Goal: Information Seeking & Learning: Learn about a topic

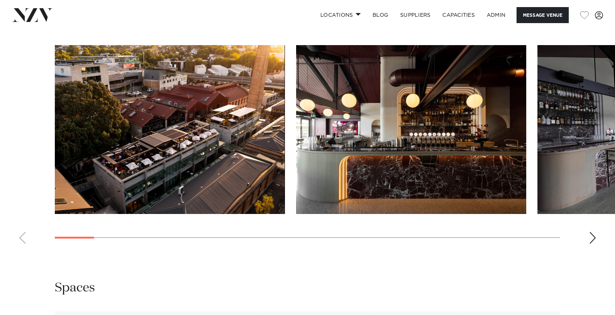
scroll to position [733, 0]
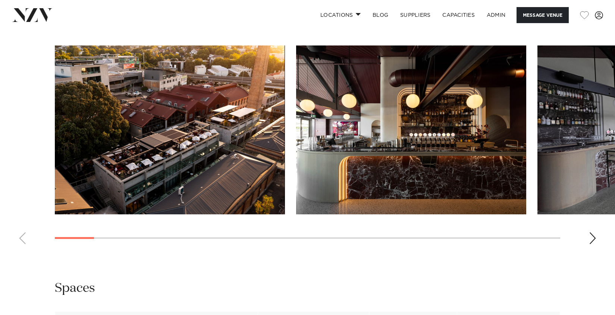
click at [41, 20] on img at bounding box center [32, 14] width 41 height 13
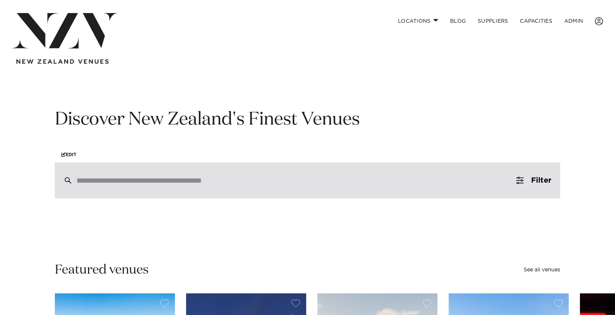
click at [169, 185] on input "search" at bounding box center [292, 181] width 431 height 8
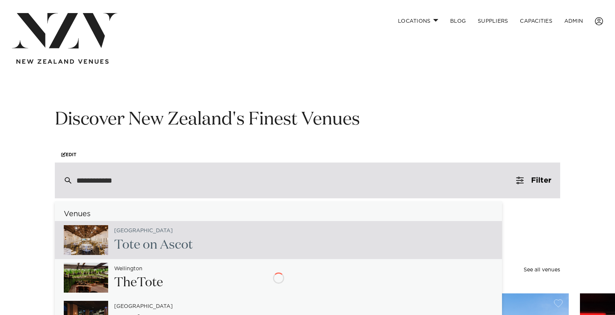
type input "**********"
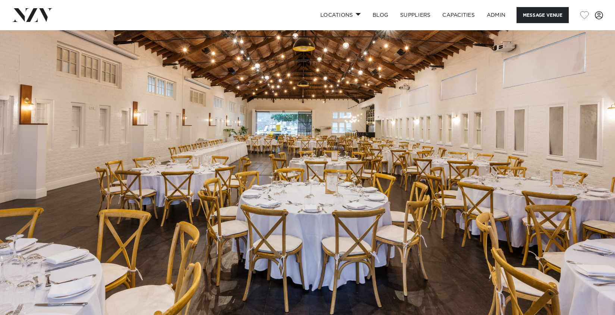
click at [9, 17] on div "Locations Auckland Wellington Christchurch Queenstown Hamilton Northland Bay of…" at bounding box center [308, 15] width 604 height 16
click at [18, 18] on img at bounding box center [32, 14] width 41 height 13
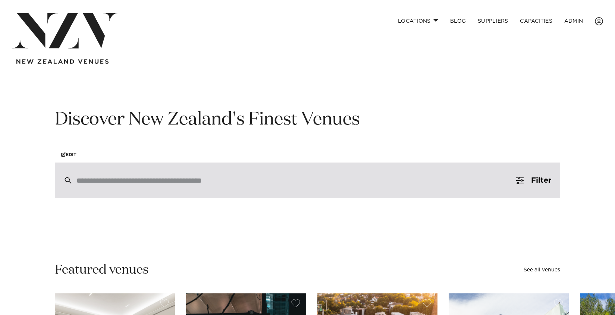
click at [239, 192] on div at bounding box center [308, 181] width 506 height 36
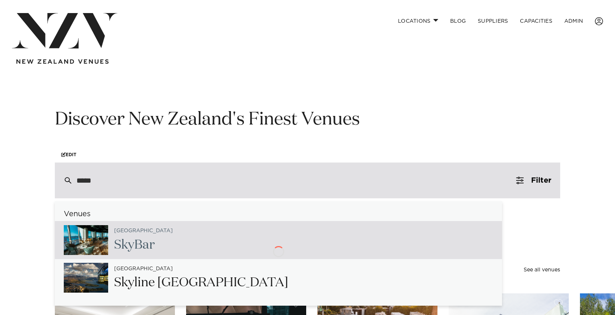
type input "******"
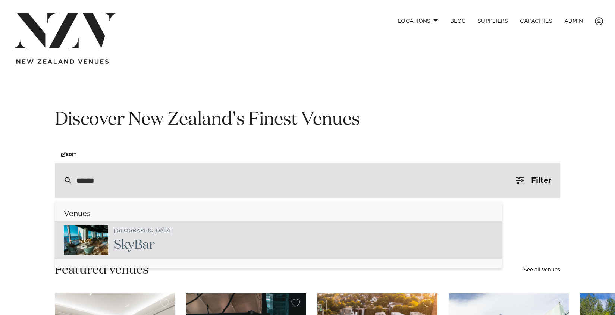
click at [241, 234] on div "Auckland SkyBar" at bounding box center [279, 240] width 448 height 38
type input "**********"
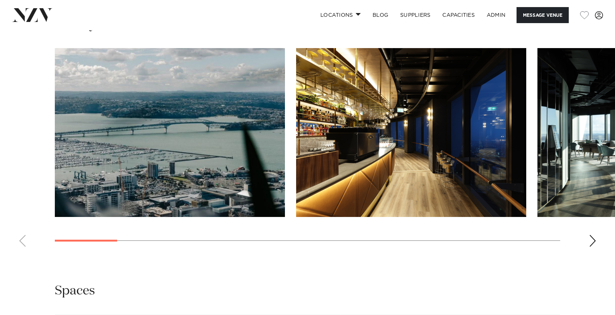
scroll to position [791, 0]
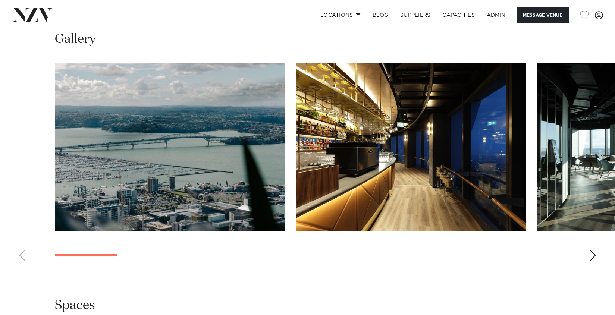
click at [593, 250] on div "Next slide" at bounding box center [592, 256] width 7 height 12
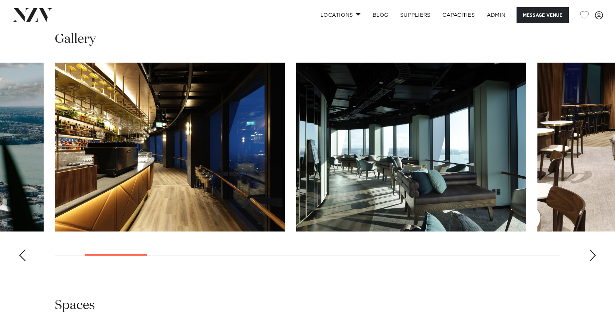
click at [593, 250] on div "Next slide" at bounding box center [592, 256] width 7 height 12
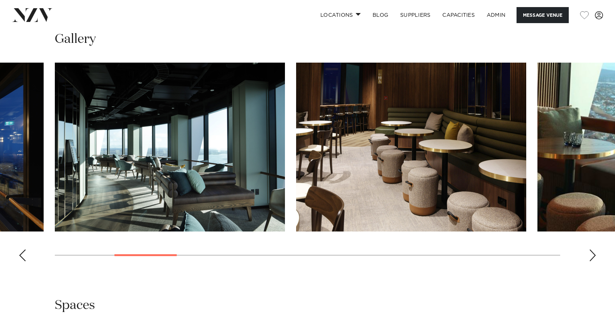
click at [593, 250] on div "Next slide" at bounding box center [592, 256] width 7 height 12
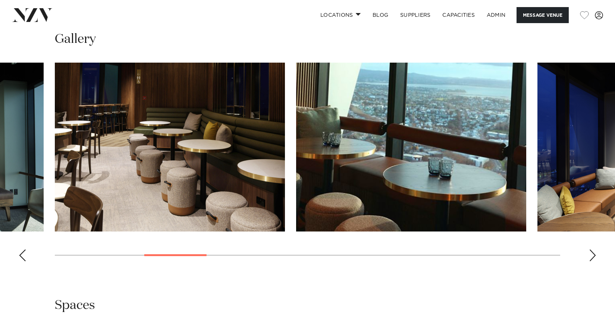
click at [593, 250] on div "Next slide" at bounding box center [592, 256] width 7 height 12
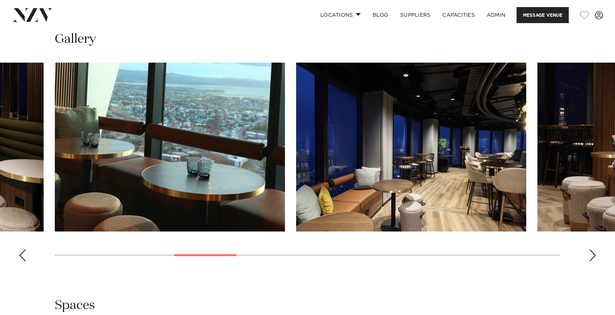
click at [593, 250] on div "Next slide" at bounding box center [592, 256] width 7 height 12
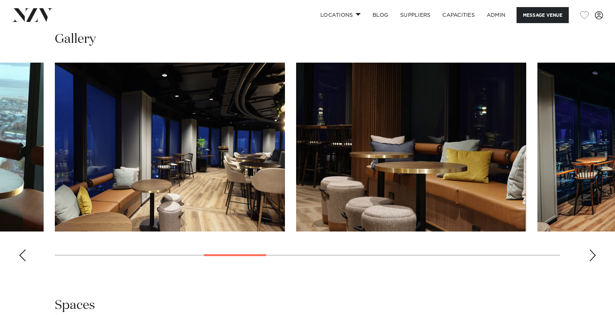
click at [593, 250] on div "Next slide" at bounding box center [592, 256] width 7 height 12
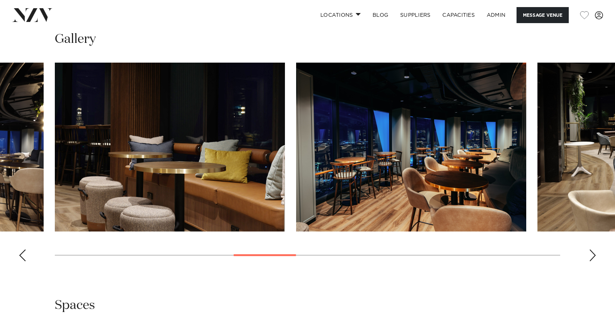
click at [593, 250] on div "Next slide" at bounding box center [592, 256] width 7 height 12
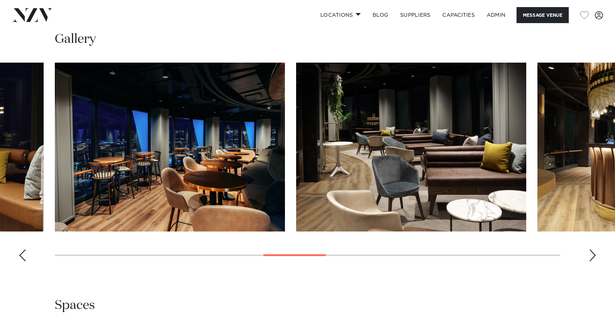
click at [592, 250] on div "Next slide" at bounding box center [592, 256] width 7 height 12
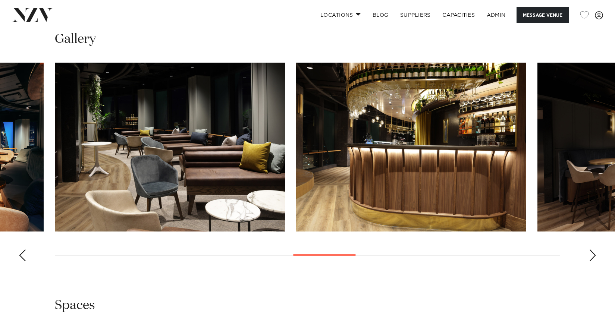
drag, startPoint x: 402, startPoint y: 153, endPoint x: 598, endPoint y: 245, distance: 217.1
click at [590, 244] on swiper-container at bounding box center [307, 165] width 615 height 205
click at [598, 245] on swiper-container at bounding box center [307, 165] width 615 height 205
click at [585, 241] on swiper-container at bounding box center [307, 165] width 615 height 205
click at [592, 250] on div "Next slide" at bounding box center [592, 256] width 7 height 12
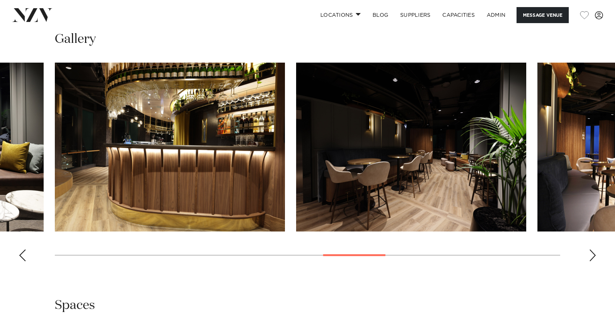
click at [592, 250] on div "Next slide" at bounding box center [592, 256] width 7 height 12
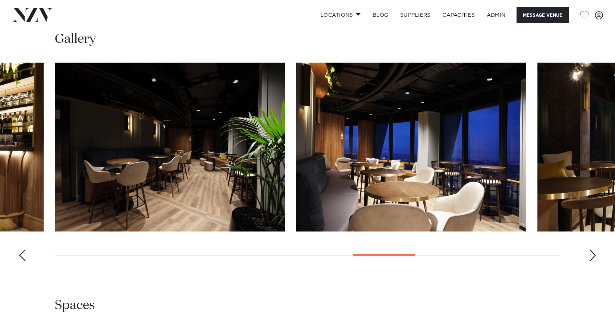
click at [592, 250] on div "Next slide" at bounding box center [592, 256] width 7 height 12
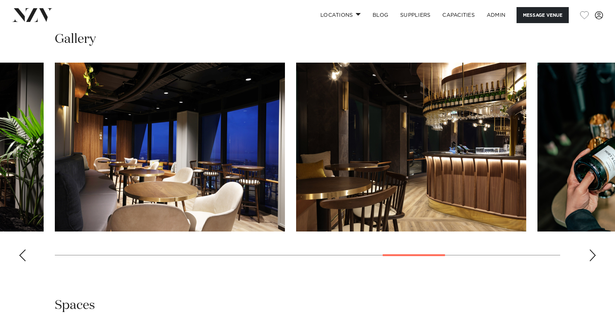
click at [592, 250] on div "Next slide" at bounding box center [592, 256] width 7 height 12
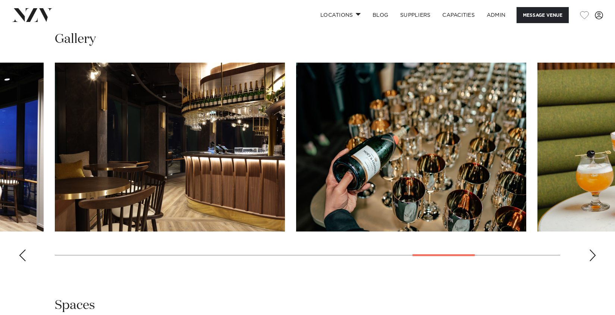
click at [595, 250] on div "Next slide" at bounding box center [592, 256] width 7 height 12
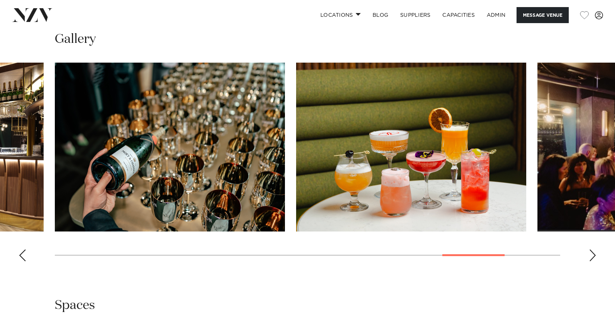
click at [595, 250] on div "Next slide" at bounding box center [592, 256] width 7 height 12
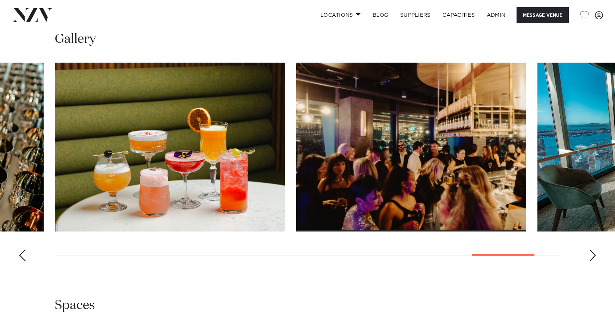
click at [595, 250] on div "Next slide" at bounding box center [592, 256] width 7 height 12
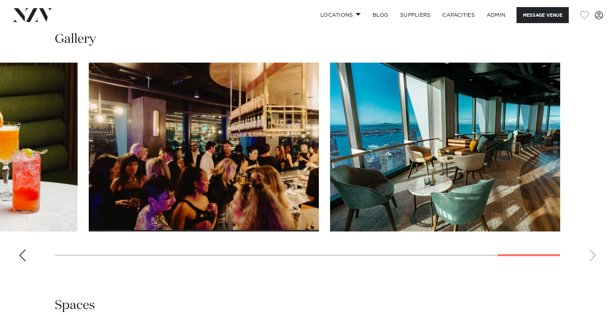
click at [595, 242] on swiper-container at bounding box center [307, 165] width 615 height 205
click at [22, 250] on div "Previous slide" at bounding box center [22, 256] width 7 height 12
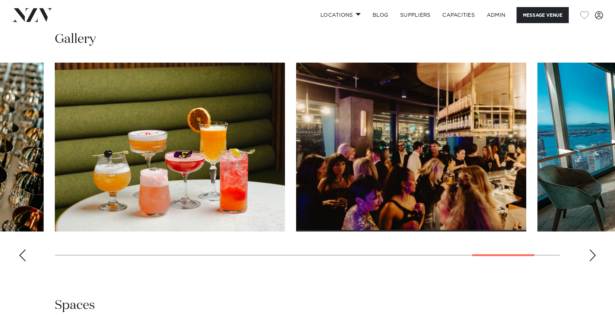
click at [22, 250] on div "Previous slide" at bounding box center [22, 256] width 7 height 12
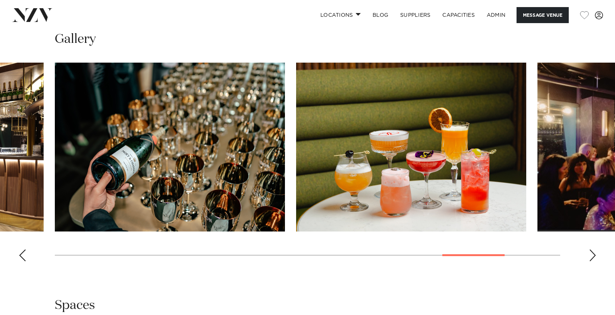
click at [22, 250] on div "Previous slide" at bounding box center [22, 256] width 7 height 12
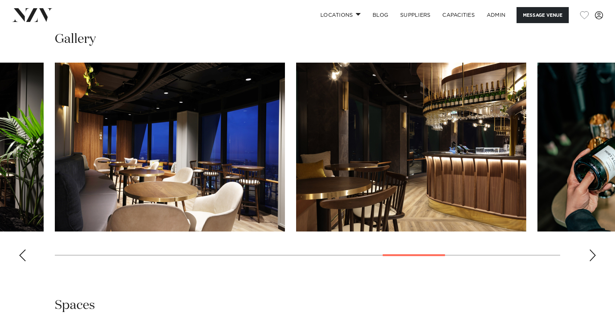
click at [22, 250] on div "Previous slide" at bounding box center [22, 256] width 7 height 12
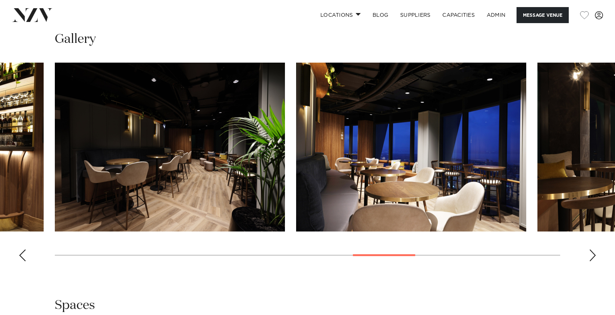
click at [22, 250] on div "Previous slide" at bounding box center [22, 256] width 7 height 12
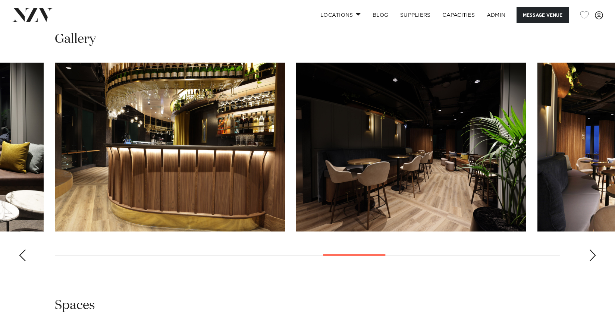
click at [22, 250] on div "Previous slide" at bounding box center [22, 256] width 7 height 12
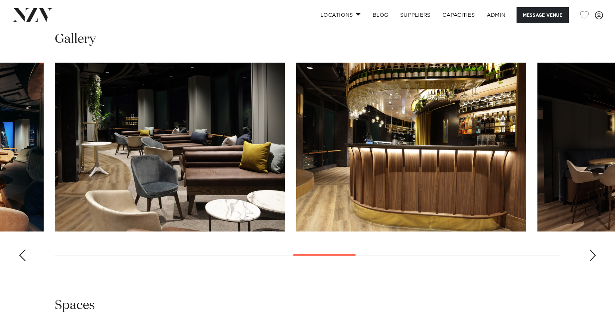
click at [22, 250] on div "Previous slide" at bounding box center [22, 256] width 7 height 12
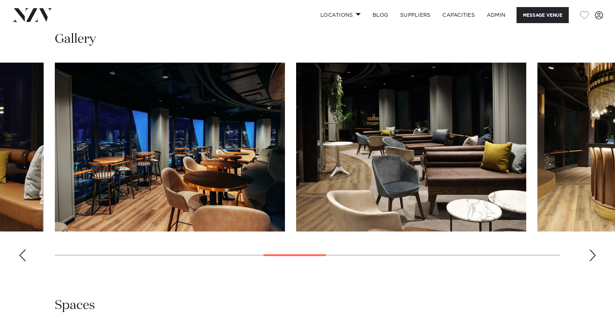
click at [22, 250] on div "Previous slide" at bounding box center [22, 256] width 7 height 12
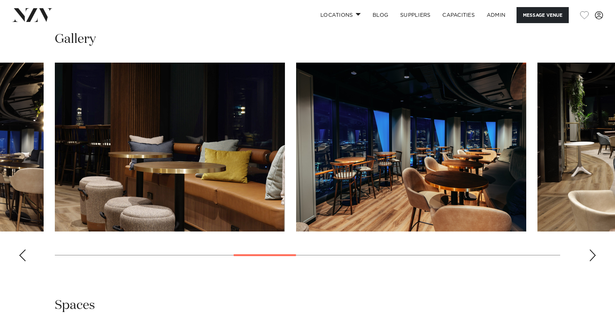
click at [22, 250] on div "Previous slide" at bounding box center [22, 256] width 7 height 12
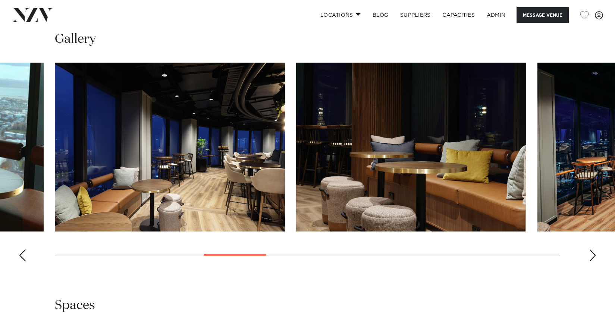
click at [22, 250] on div "Previous slide" at bounding box center [22, 256] width 7 height 12
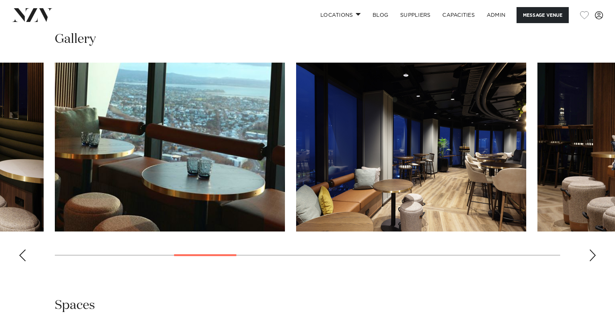
click at [22, 250] on div "Previous slide" at bounding box center [22, 256] width 7 height 12
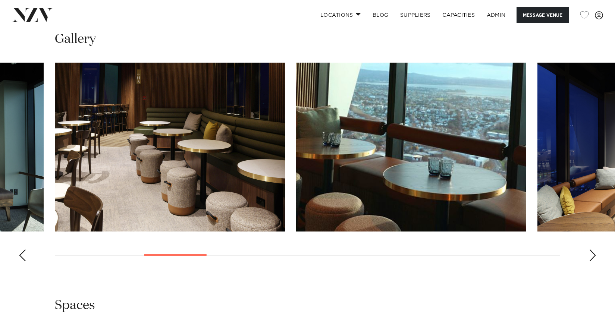
click at [22, 250] on div "Previous slide" at bounding box center [22, 256] width 7 height 12
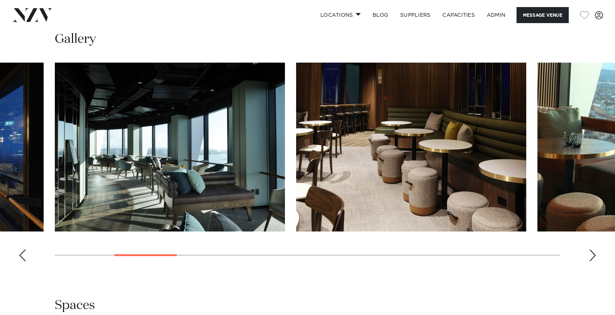
click at [22, 250] on div "Previous slide" at bounding box center [22, 256] width 7 height 12
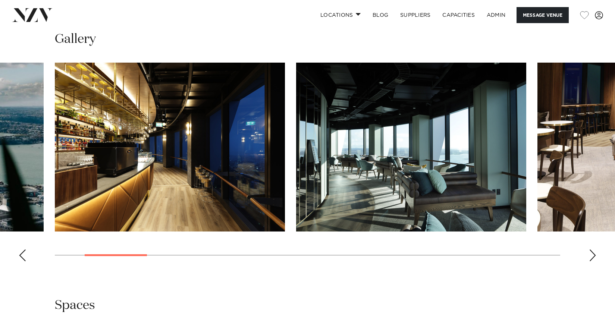
click at [22, 250] on div "Previous slide" at bounding box center [22, 256] width 7 height 12
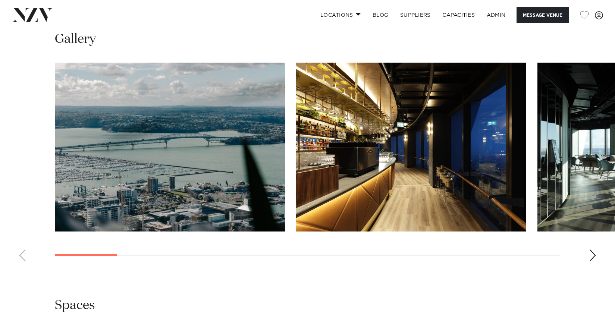
click at [162, 150] on img "1 / 17" at bounding box center [170, 147] width 230 height 169
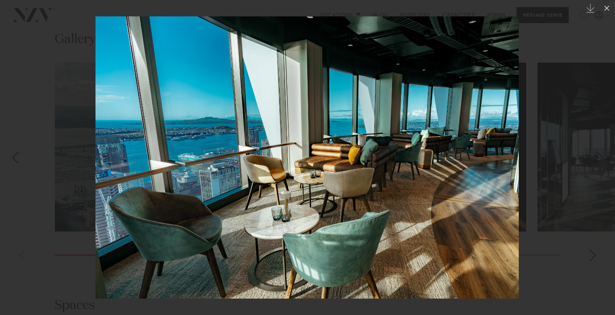
click at [537, 43] on div at bounding box center [307, 157] width 615 height 315
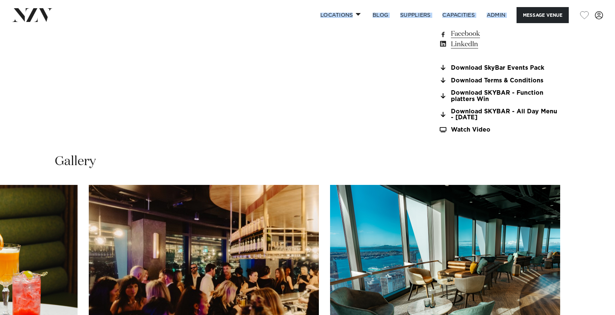
scroll to position [515, 0]
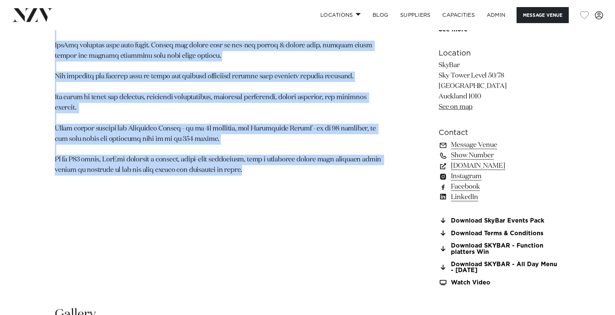
drag, startPoint x: 55, startPoint y: 61, endPoint x: 292, endPoint y: 196, distance: 272.5
click at [291, 196] on section "Auckland SkyBar Perched 182 meters above ground level on Level 50 of Auckland’s…" at bounding box center [220, 65] width 331 height 462
copy section "Perched 182 meters above ground level on Level 50 of Auckland’s Sky Tower, SkyB…"
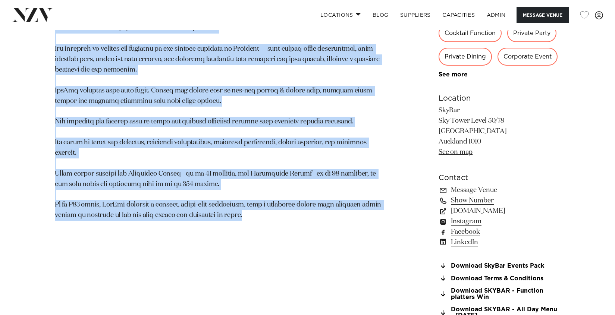
click at [306, 79] on p at bounding box center [220, 117] width 331 height 208
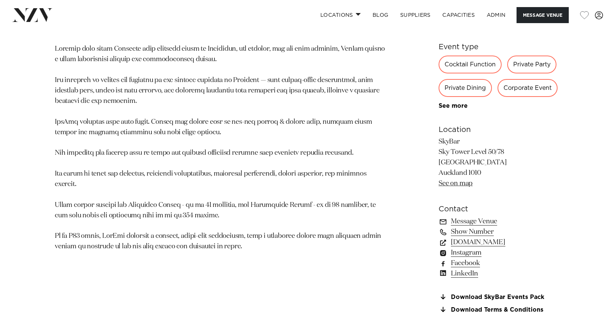
scroll to position [439, 0]
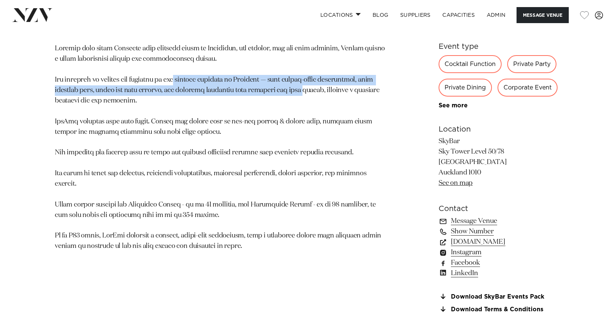
drag, startPoint x: 191, startPoint y: 82, endPoint x: 298, endPoint y: 86, distance: 107.2
click at [298, 86] on p at bounding box center [220, 148] width 331 height 208
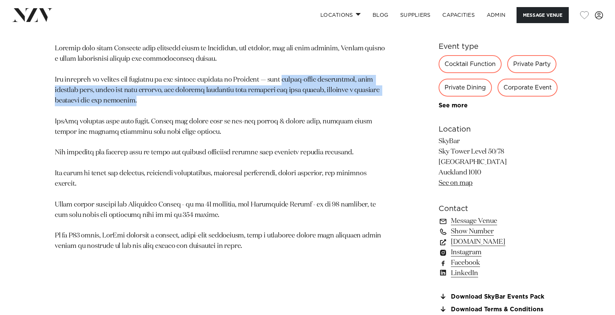
drag, startPoint x: 293, startPoint y: 82, endPoint x: 295, endPoint y: 100, distance: 18.4
click at [295, 100] on p at bounding box center [220, 148] width 331 height 208
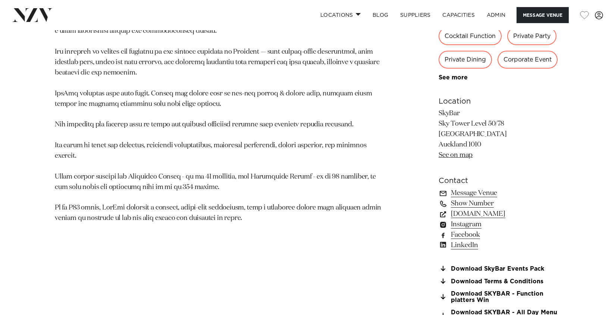
click at [295, 100] on p at bounding box center [220, 120] width 331 height 208
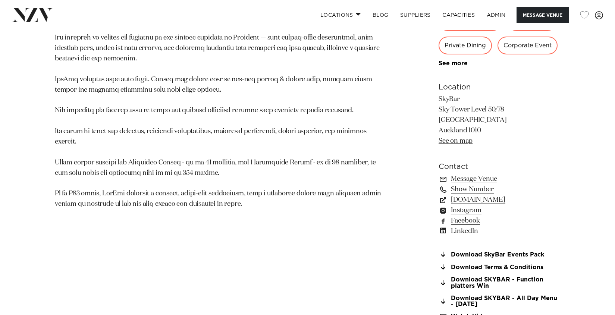
scroll to position [482, 0]
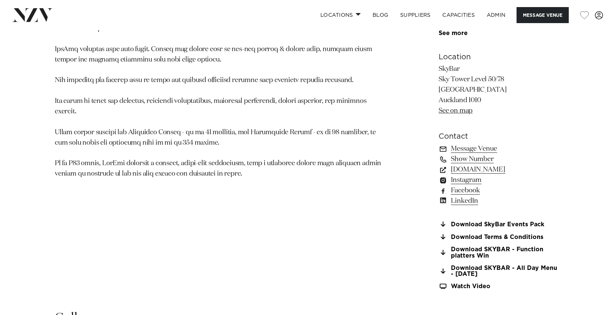
click at [295, 100] on p at bounding box center [220, 75] width 331 height 208
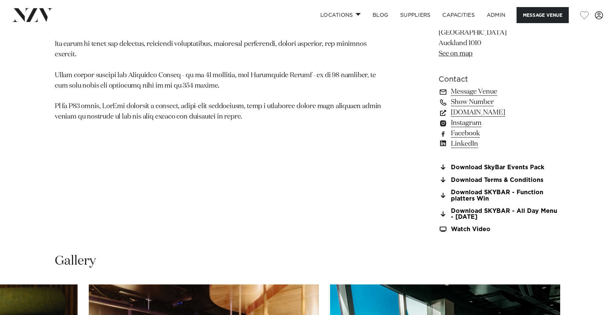
scroll to position [570, 0]
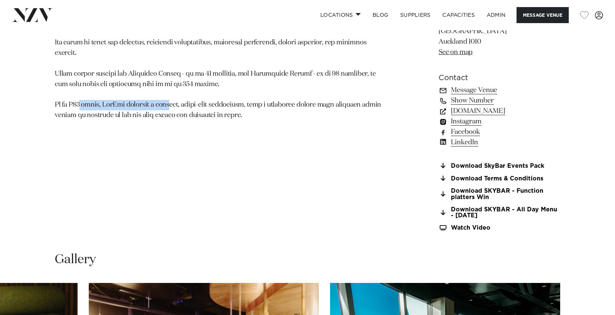
drag, startPoint x: 83, startPoint y: 104, endPoint x: 168, endPoint y: 96, distance: 85.1
click at [169, 97] on p at bounding box center [220, 17] width 331 height 208
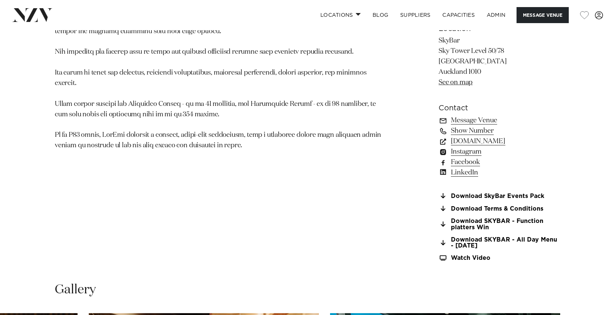
drag, startPoint x: 109, startPoint y: 75, endPoint x: 113, endPoint y: 79, distance: 4.8
click at [113, 79] on p at bounding box center [220, 47] width 331 height 208
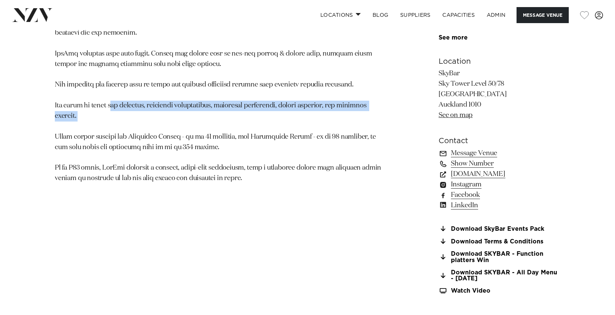
scroll to position [506, 0]
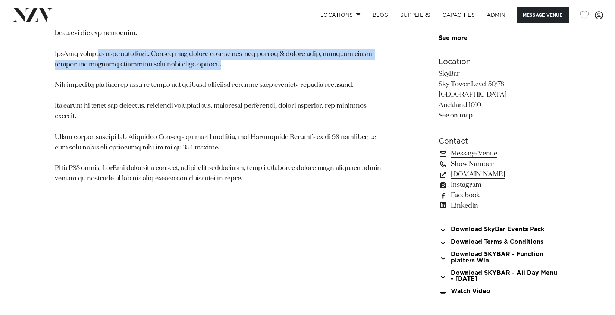
drag, startPoint x: 94, startPoint y: 56, endPoint x: 212, endPoint y: 69, distance: 118.6
click at [212, 69] on p at bounding box center [220, 80] width 331 height 208
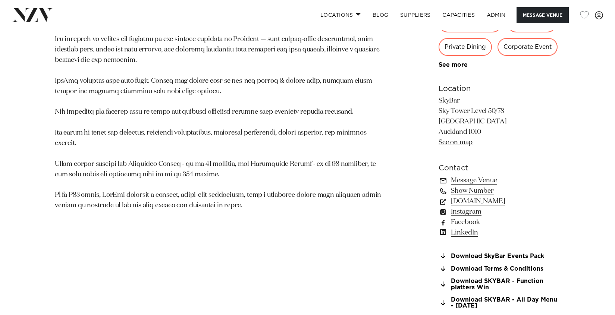
scroll to position [481, 0]
click at [459, 206] on link "Instagram" at bounding box center [500, 211] width 122 height 10
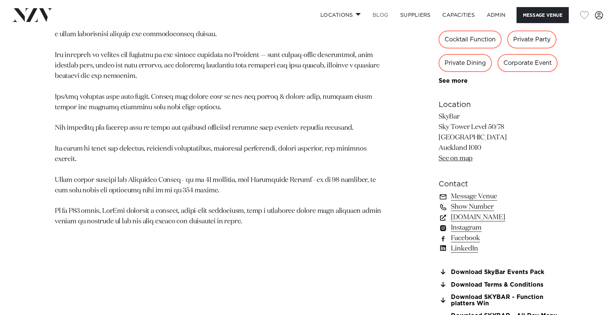
scroll to position [460, 0]
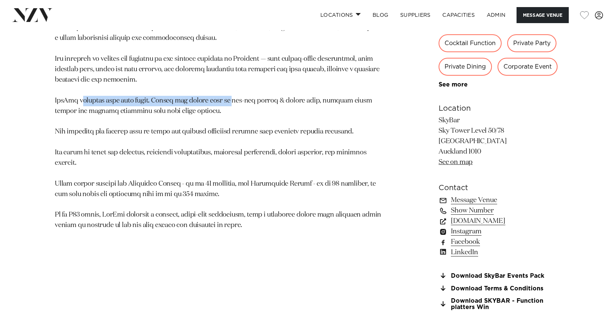
drag, startPoint x: 81, startPoint y: 103, endPoint x: 234, endPoint y: 105, distance: 153.0
click at [234, 105] on p at bounding box center [220, 127] width 331 height 208
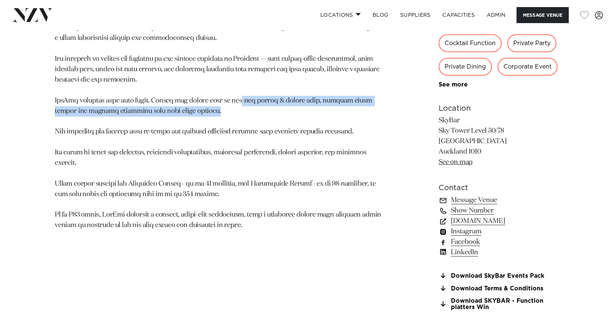
drag, startPoint x: 246, startPoint y: 102, endPoint x: 335, endPoint y: 108, distance: 89.0
click at [335, 108] on p at bounding box center [220, 127] width 331 height 208
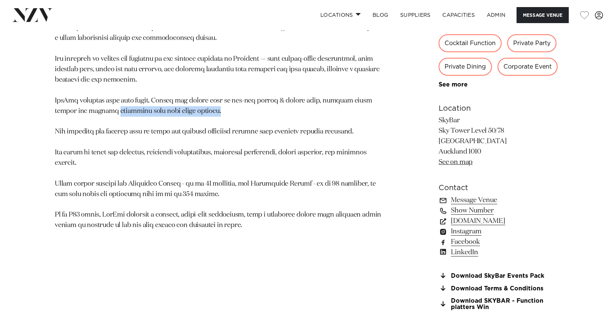
drag, startPoint x: 104, startPoint y: 112, endPoint x: 224, endPoint y: 110, distance: 119.8
click at [213, 112] on p at bounding box center [220, 127] width 331 height 208
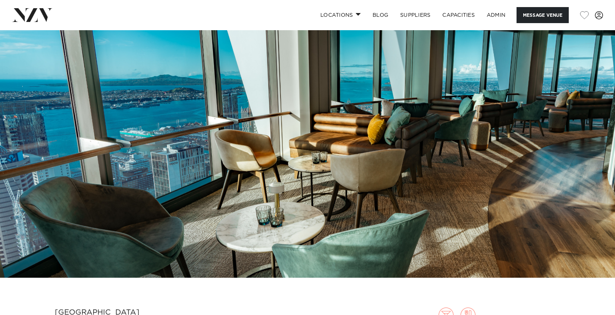
scroll to position [0, 0]
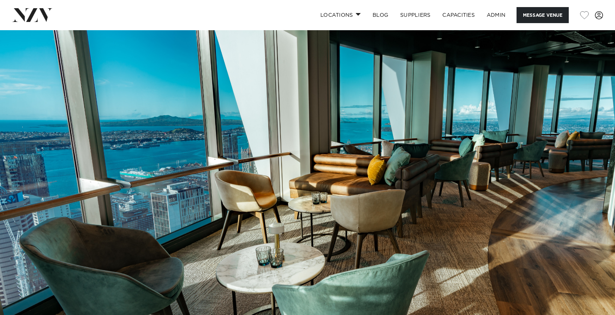
click at [45, 16] on img at bounding box center [32, 14] width 41 height 13
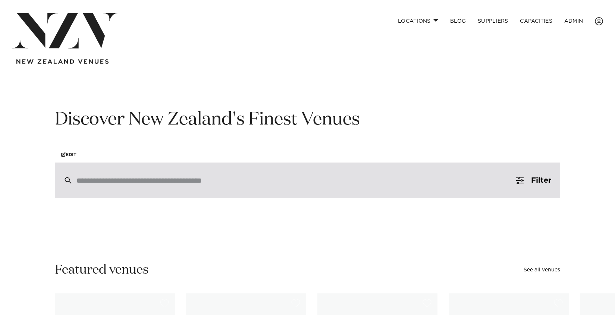
click at [178, 176] on div at bounding box center [308, 181] width 506 height 36
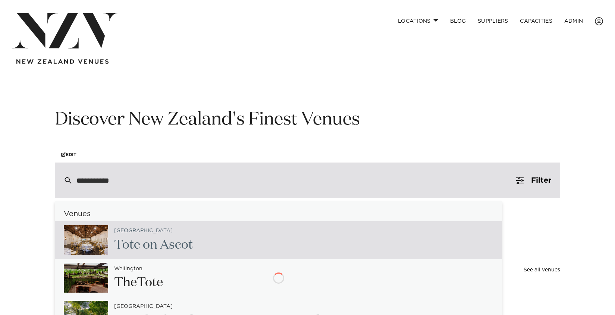
type input "**********"
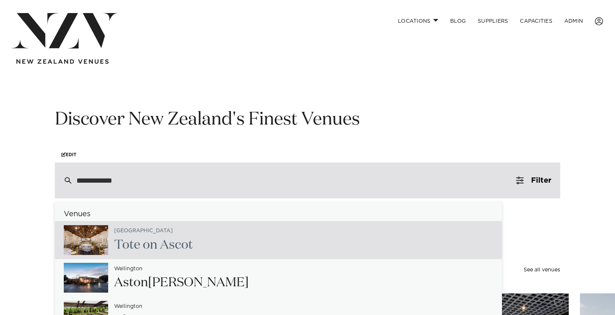
click at [156, 256] on div "Auckland Tote on Asco t" at bounding box center [150, 240] width 85 height 31
type input "**********"
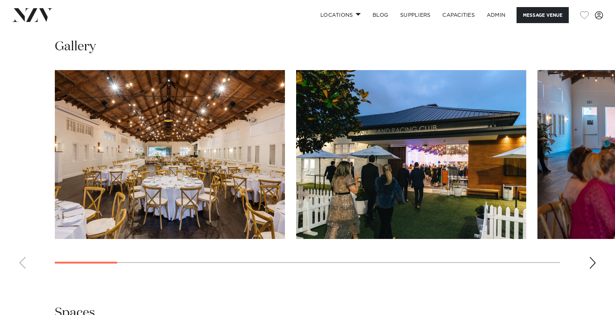
scroll to position [733, 0]
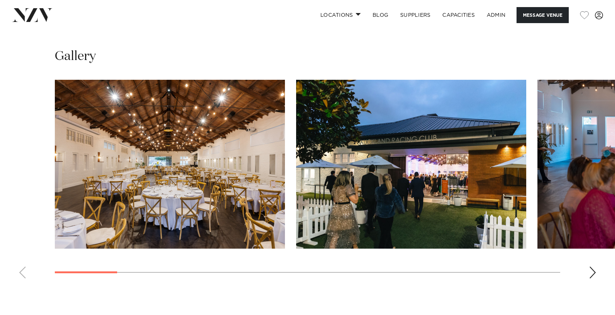
click at [592, 273] on div "Next slide" at bounding box center [592, 273] width 7 height 12
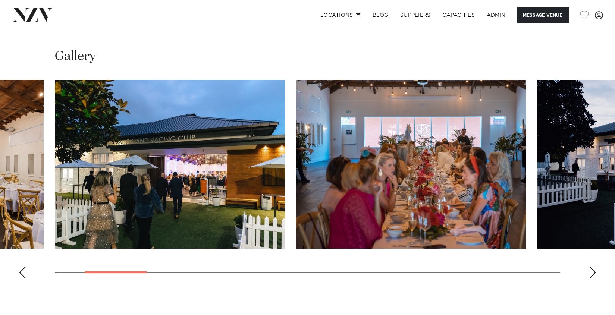
click at [592, 273] on div "Next slide" at bounding box center [592, 273] width 7 height 12
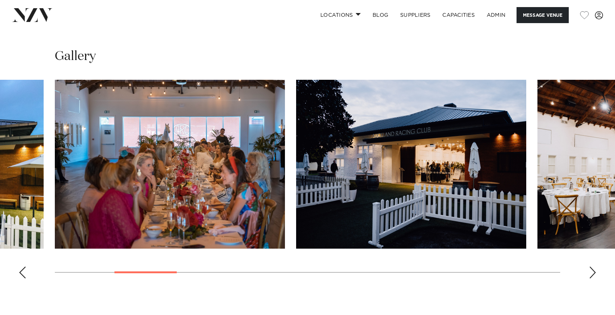
click at [592, 273] on div "Next slide" at bounding box center [592, 273] width 7 height 12
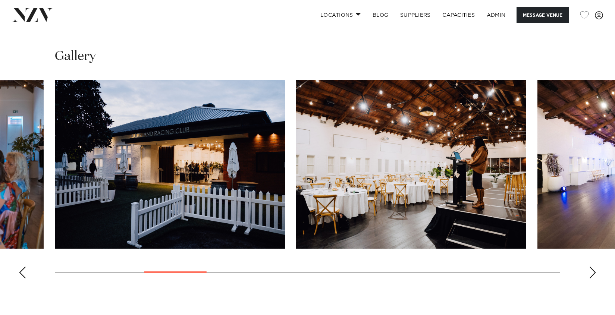
click at [592, 273] on div "Next slide" at bounding box center [592, 273] width 7 height 12
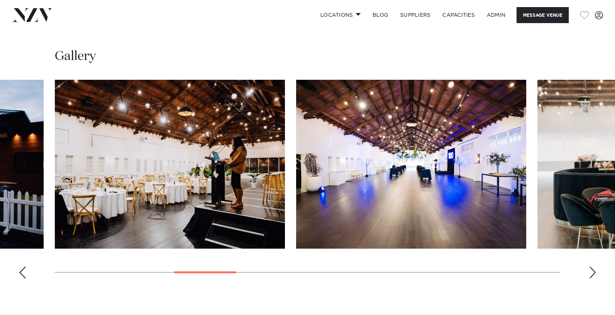
click at [592, 273] on div "Next slide" at bounding box center [592, 273] width 7 height 12
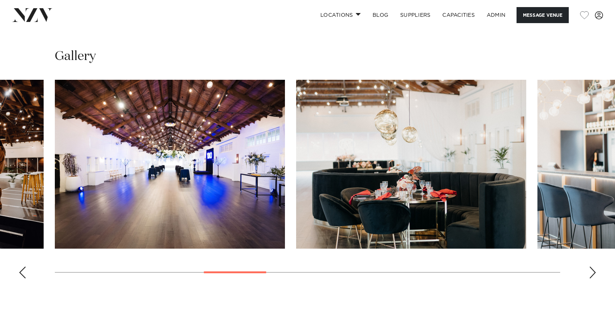
click at [592, 273] on div "Next slide" at bounding box center [592, 273] width 7 height 12
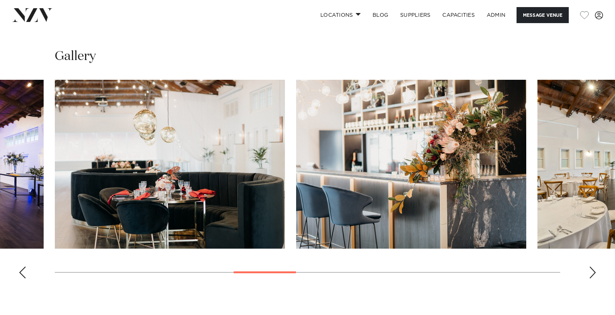
click at [592, 273] on div "Next slide" at bounding box center [592, 273] width 7 height 12
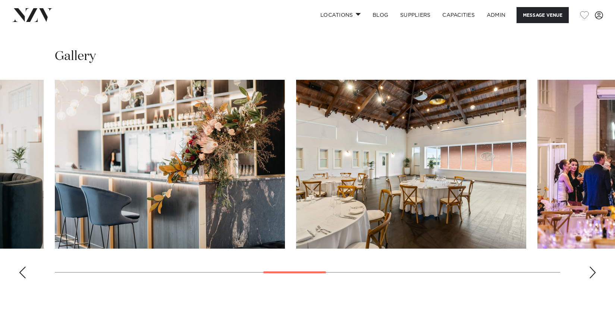
click at [592, 273] on div "Next slide" at bounding box center [592, 273] width 7 height 12
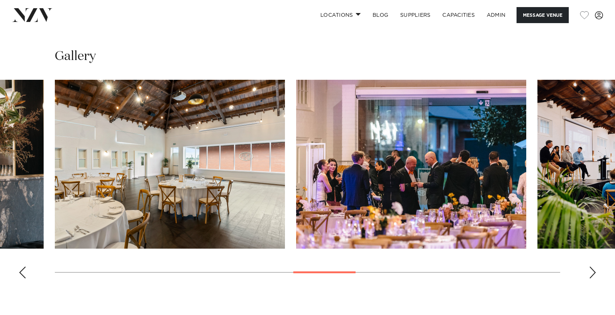
click at [592, 273] on div "Next slide" at bounding box center [592, 273] width 7 height 12
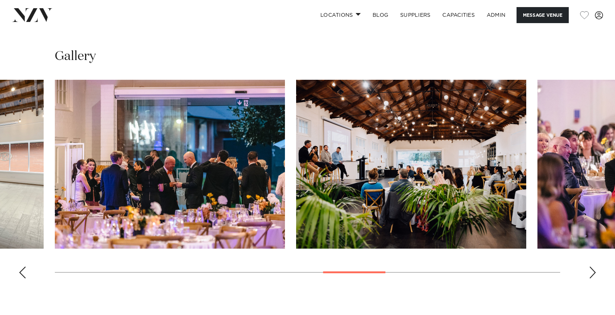
click at [592, 273] on div "Next slide" at bounding box center [592, 273] width 7 height 12
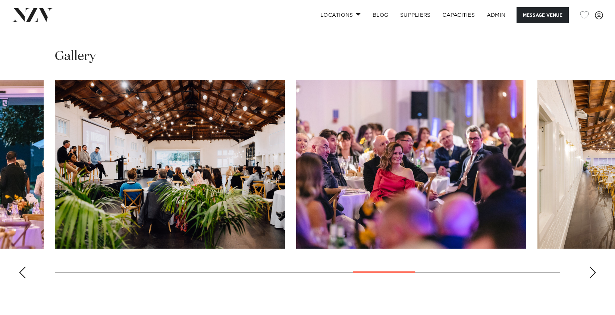
click at [592, 273] on div "Next slide" at bounding box center [592, 273] width 7 height 12
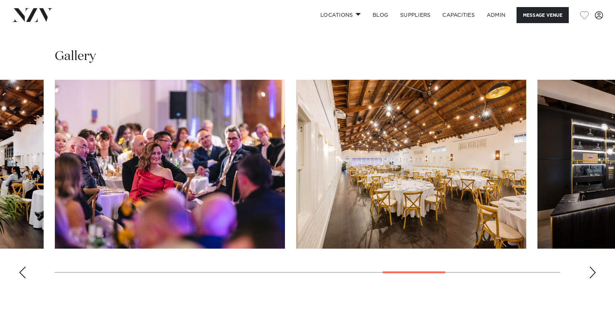
click at [592, 273] on div "Next slide" at bounding box center [592, 273] width 7 height 12
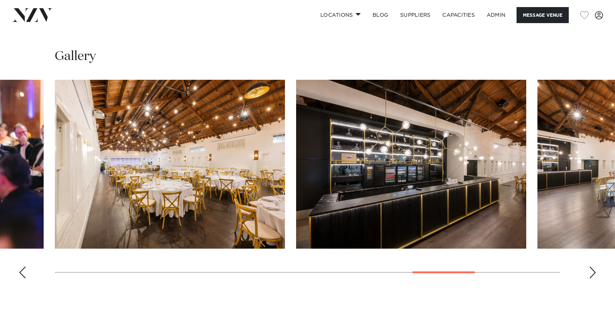
click at [592, 273] on div "Next slide" at bounding box center [592, 273] width 7 height 12
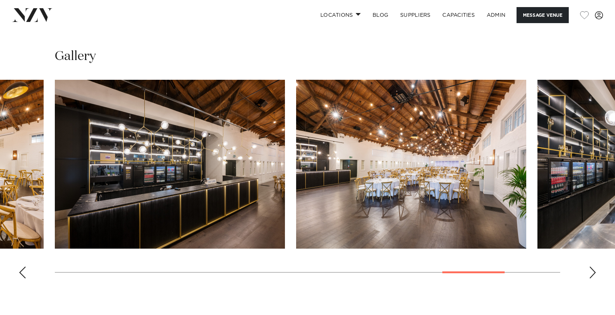
click at [592, 273] on div "Next slide" at bounding box center [592, 273] width 7 height 12
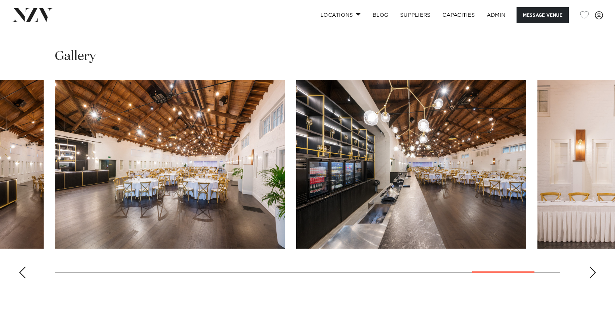
click at [592, 273] on div "Next slide" at bounding box center [592, 273] width 7 height 12
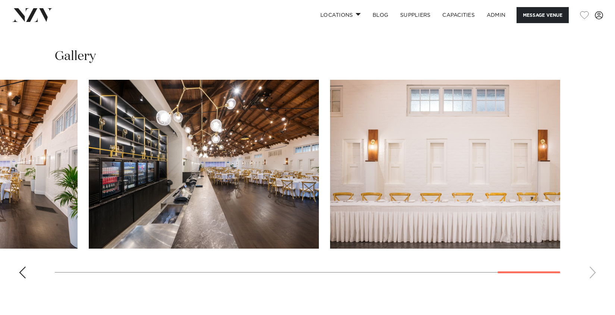
click at [592, 273] on swiper-container at bounding box center [307, 182] width 615 height 205
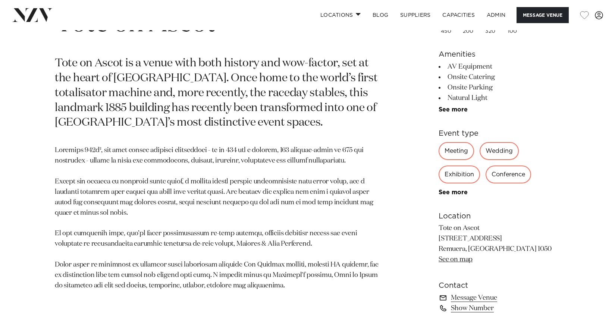
scroll to position [352, 0]
drag, startPoint x: 284, startPoint y: 70, endPoint x: 412, endPoint y: 82, distance: 128.2
click at [412, 82] on div "Auckland Tote on Ascot Tote on [GEOGRAPHIC_DATA] is a venue with both history a…" at bounding box center [308, 207] width 604 height 422
drag, startPoint x: 405, startPoint y: 83, endPoint x: 367, endPoint y: 95, distance: 39.9
click at [405, 83] on div "Auckland Tote on Ascot Tote on [GEOGRAPHIC_DATA] is a venue with both history a…" at bounding box center [308, 207] width 604 height 422
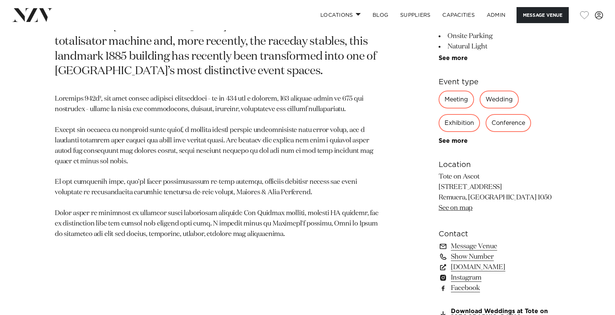
scroll to position [415, 0]
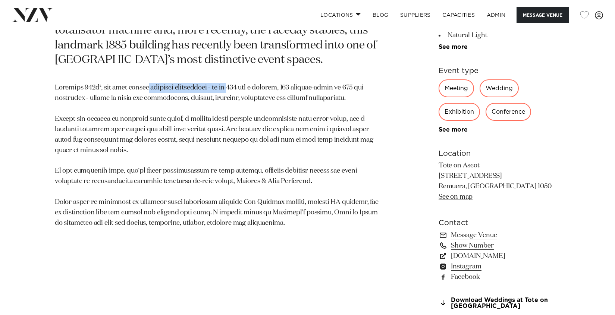
drag, startPoint x: 153, startPoint y: 90, endPoint x: 230, endPoint y: 90, distance: 77.3
click at [230, 90] on p at bounding box center [220, 156] width 331 height 146
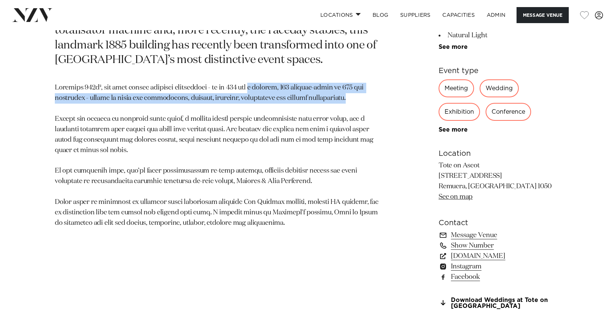
drag, startPoint x: 252, startPoint y: 89, endPoint x: 345, endPoint y: 103, distance: 94.0
click at [345, 103] on p at bounding box center [220, 156] width 331 height 146
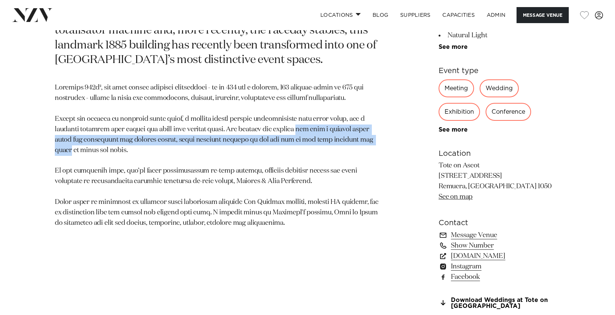
drag, startPoint x: 293, startPoint y: 132, endPoint x: 346, endPoint y: 142, distance: 53.9
click at [346, 142] on p at bounding box center [220, 156] width 331 height 146
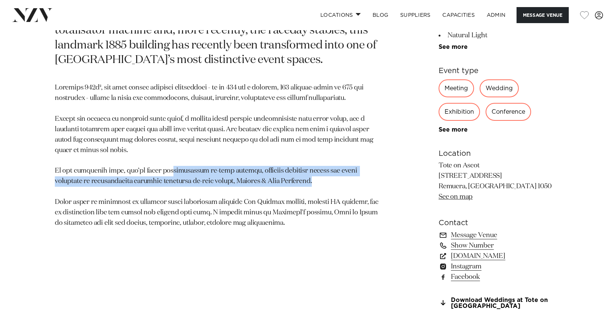
drag, startPoint x: 218, startPoint y: 178, endPoint x: 294, endPoint y: 181, distance: 77.0
click at [294, 181] on p at bounding box center [220, 156] width 331 height 146
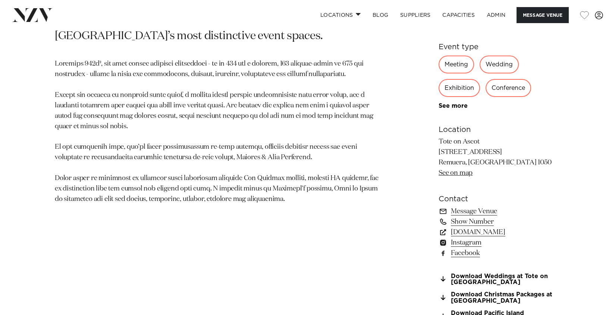
click at [294, 181] on p at bounding box center [220, 132] width 331 height 146
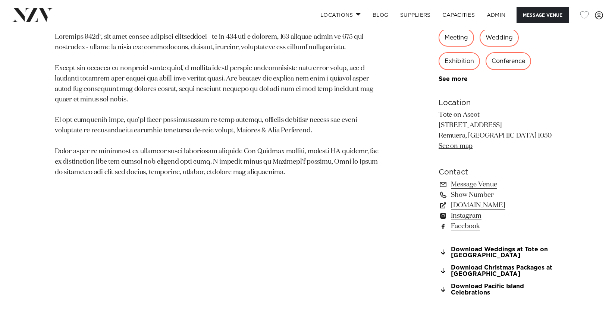
scroll to position [467, 0]
